Goal: Information Seeking & Learning: Learn about a topic

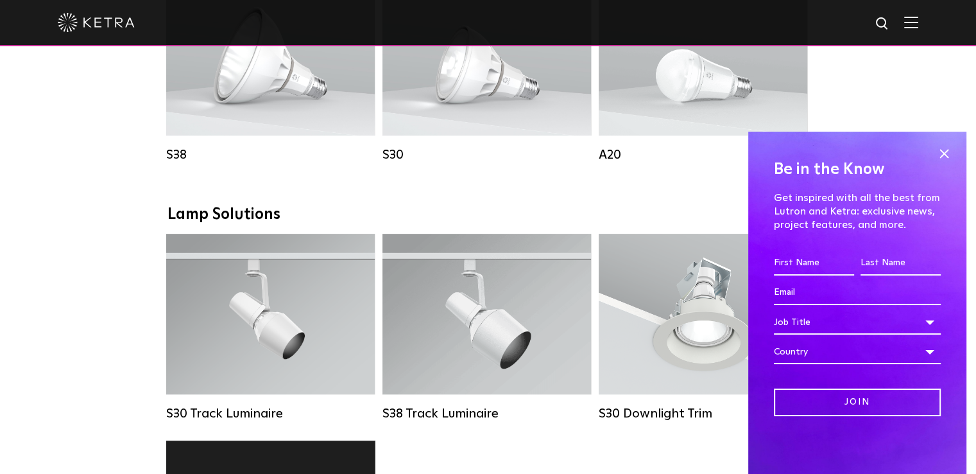
scroll to position [1155, 0]
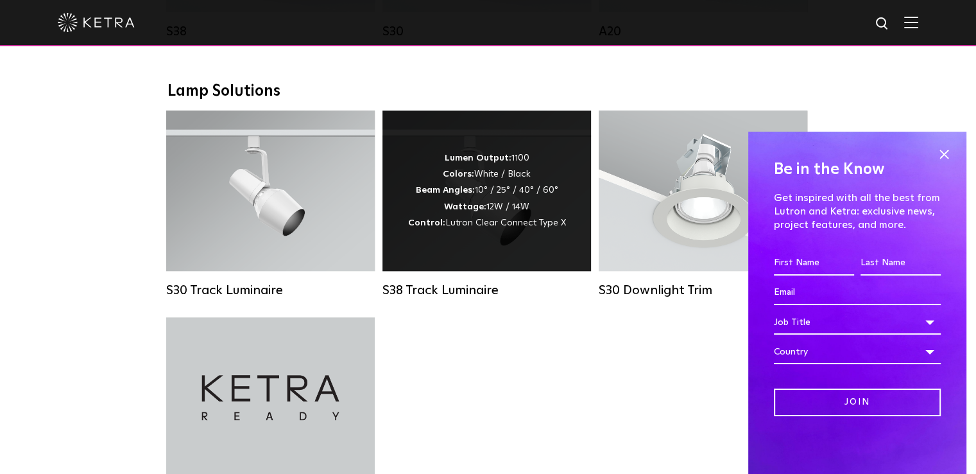
click at [442, 298] on div "S38 Track Luminaire" at bounding box center [487, 289] width 209 height 15
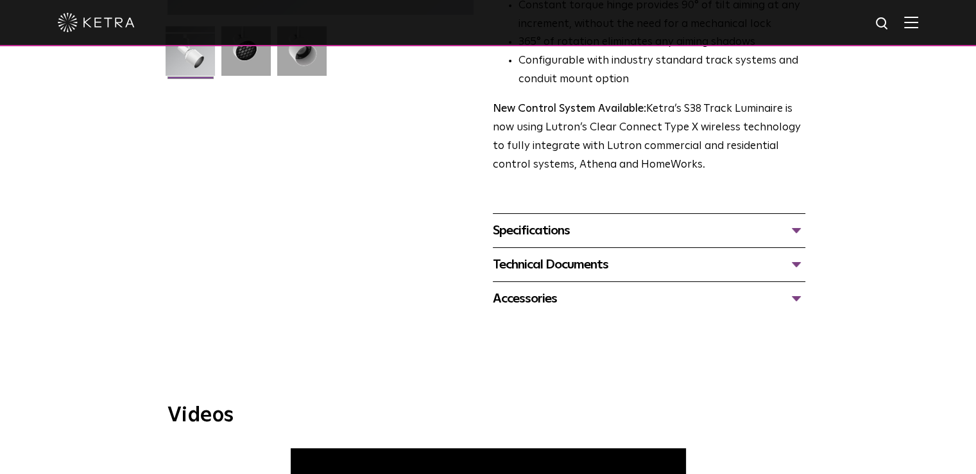
scroll to position [385, 0]
click at [555, 220] on div "Specifications" at bounding box center [649, 230] width 313 height 21
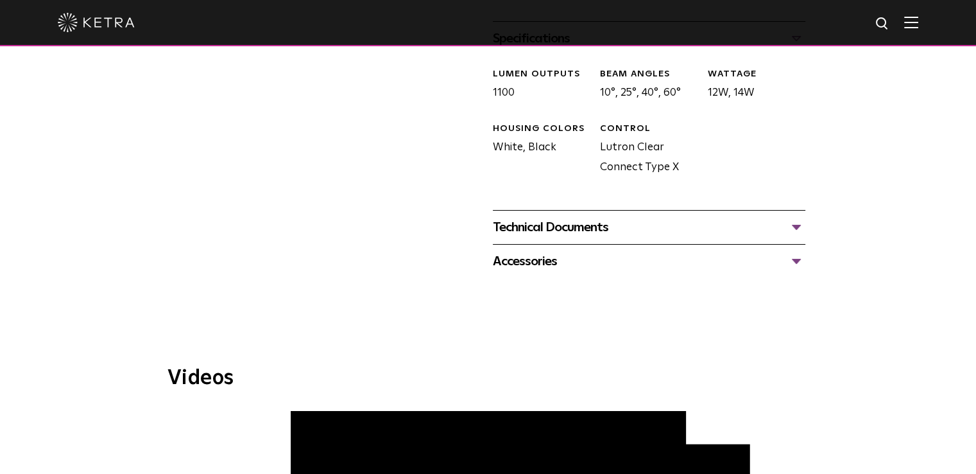
scroll to position [578, 0]
click at [515, 250] on div "Accessories" at bounding box center [649, 260] width 313 height 21
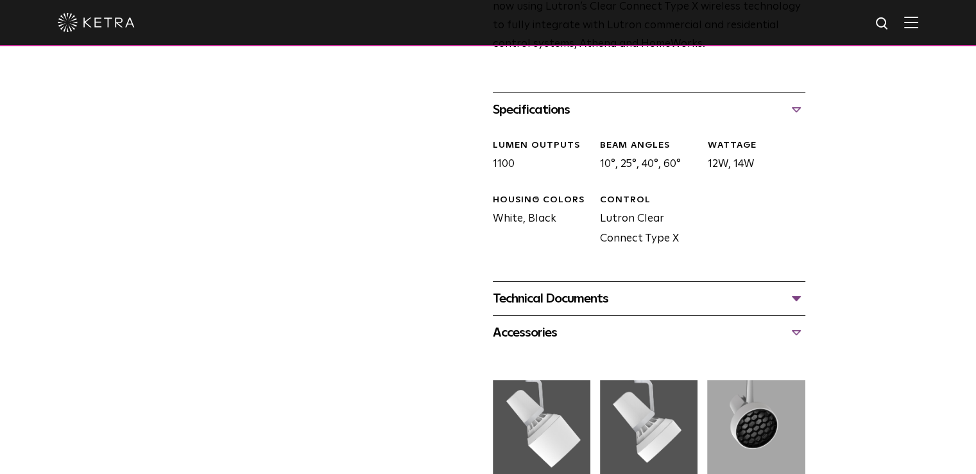
scroll to position [513, 0]
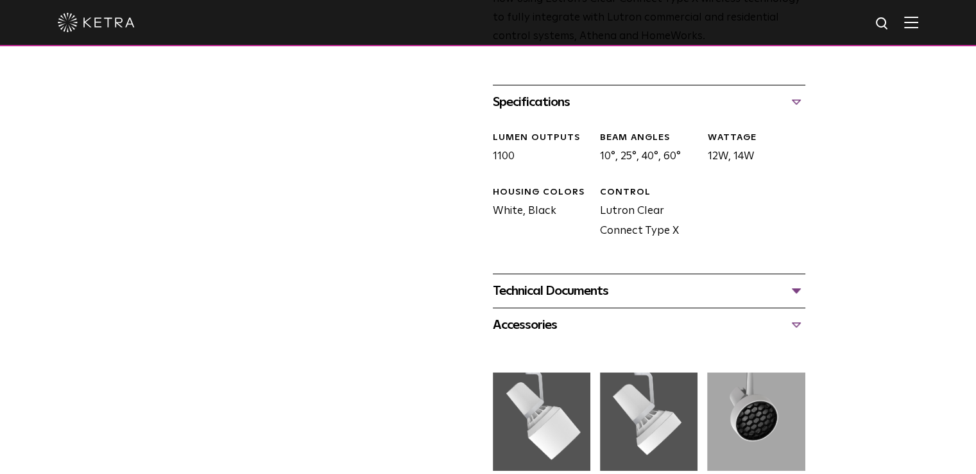
click at [544, 280] on div "Technical Documents" at bounding box center [649, 290] width 313 height 21
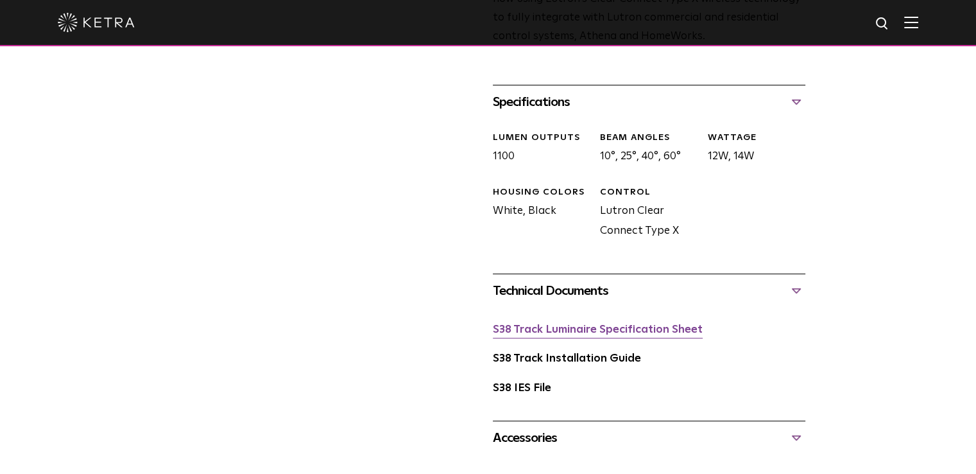
click at [551, 324] on link "S38 Track Luminaire Specification Sheet" at bounding box center [598, 329] width 210 height 11
